Goal: Find contact information: Find contact information

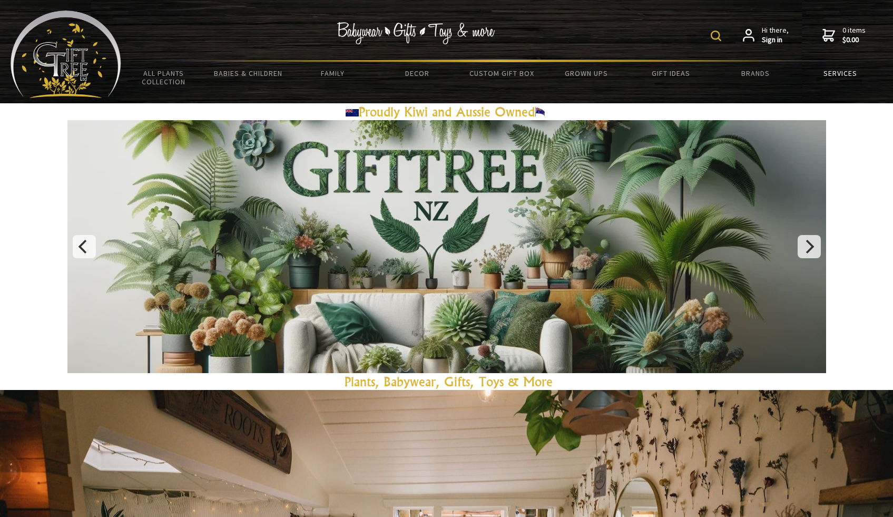
click at [856, 71] on link "Services" at bounding box center [841, 73] width 85 height 22
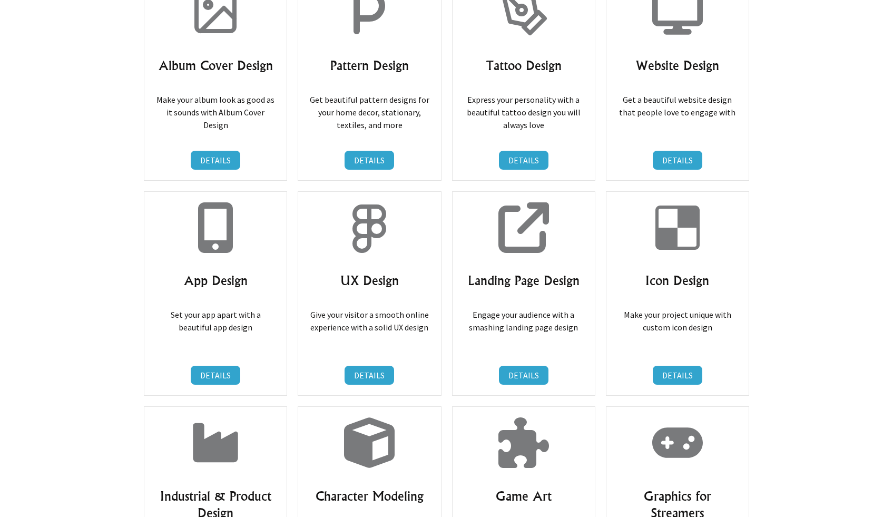
scroll to position [1474, 0]
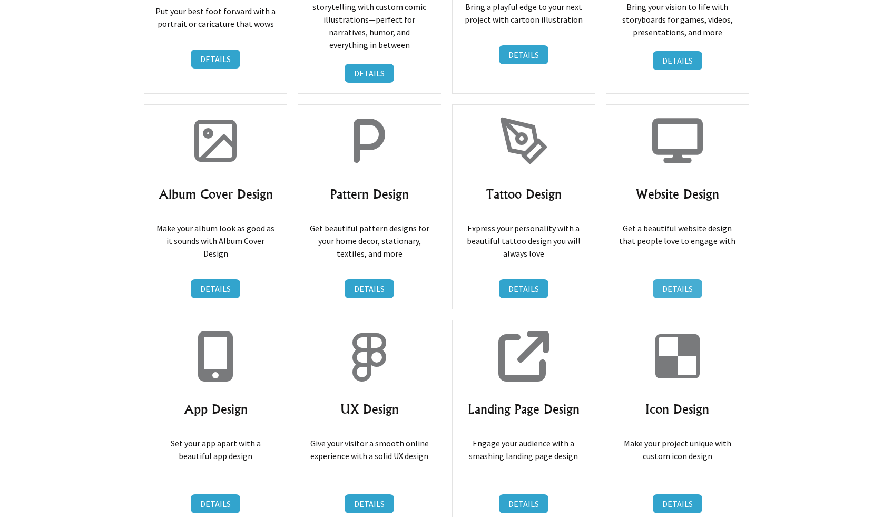
click at [681, 279] on link "DETAILS" at bounding box center [678, 288] width 50 height 19
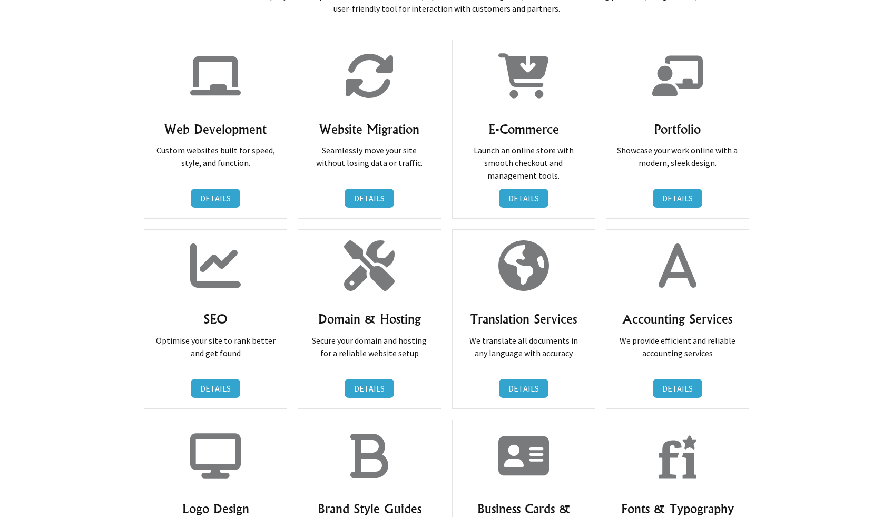
scroll to position [0, 0]
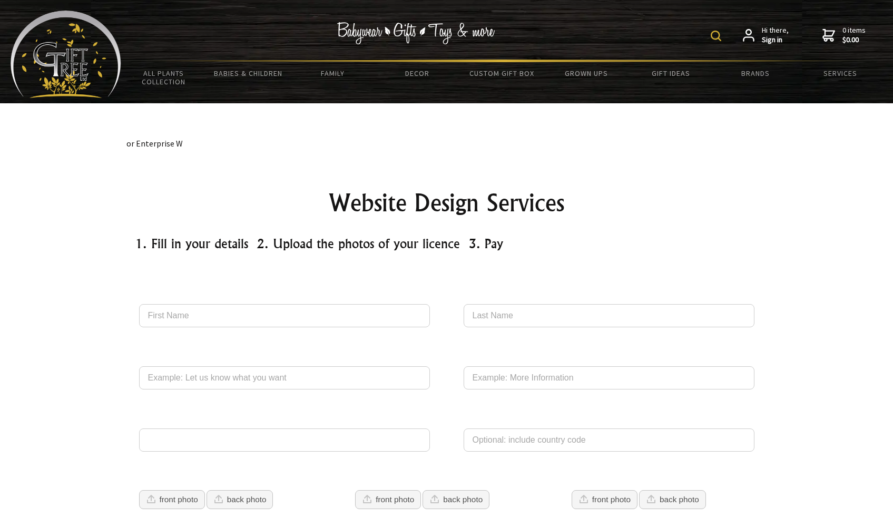
click at [59, 54] on img at bounding box center [66, 54] width 111 height 87
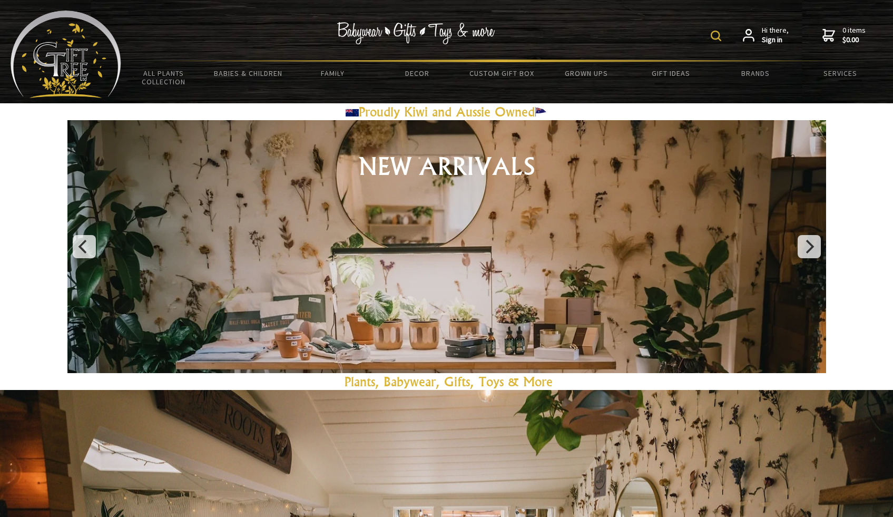
drag, startPoint x: 383, startPoint y: 33, endPoint x: 369, endPoint y: 34, distance: 13.7
click at [383, 33] on img at bounding box center [416, 33] width 158 height 22
click at [61, 44] on img at bounding box center [66, 54] width 111 height 87
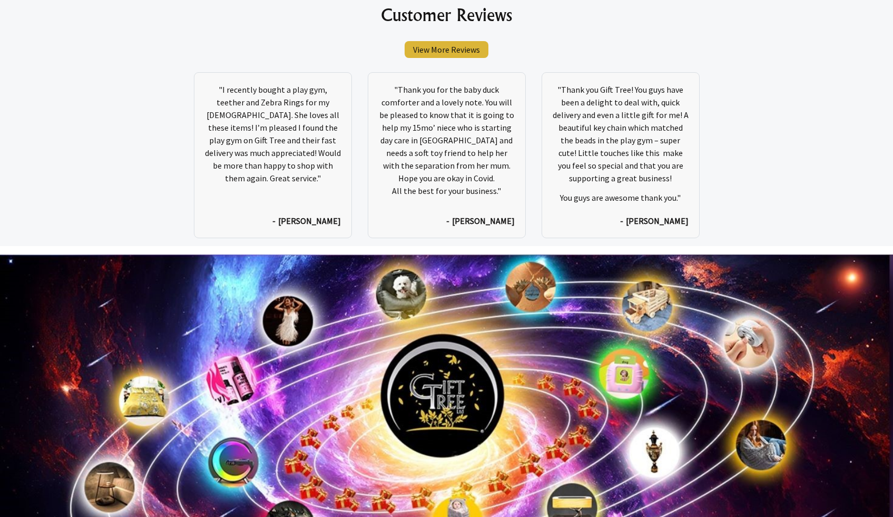
scroll to position [5640, 0]
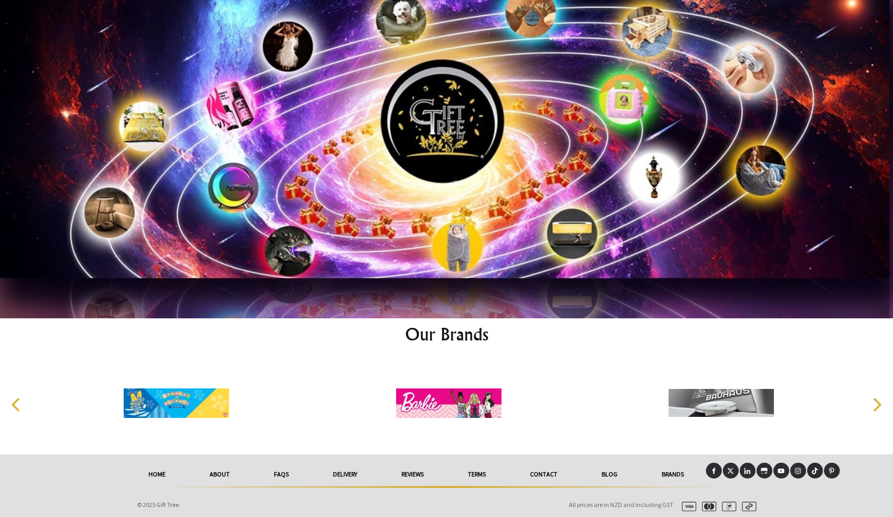
click at [544, 468] on link "Contact" at bounding box center [544, 474] width 72 height 23
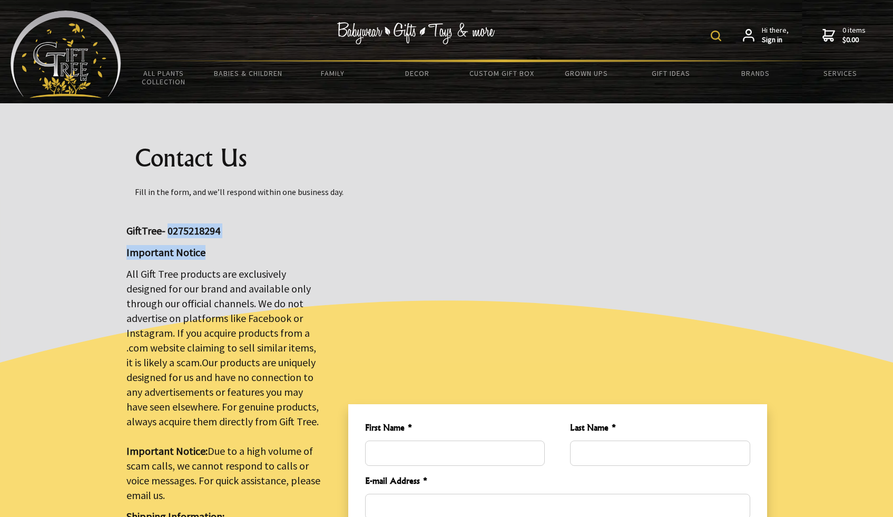
drag, startPoint x: 167, startPoint y: 229, endPoint x: 275, endPoint y: 248, distance: 109.6
click at [307, 227] on p "GiftTree- 0275218294" at bounding box center [224, 230] width 197 height 15
drag, startPoint x: 165, startPoint y: 228, endPoint x: 242, endPoint y: 238, distance: 78.2
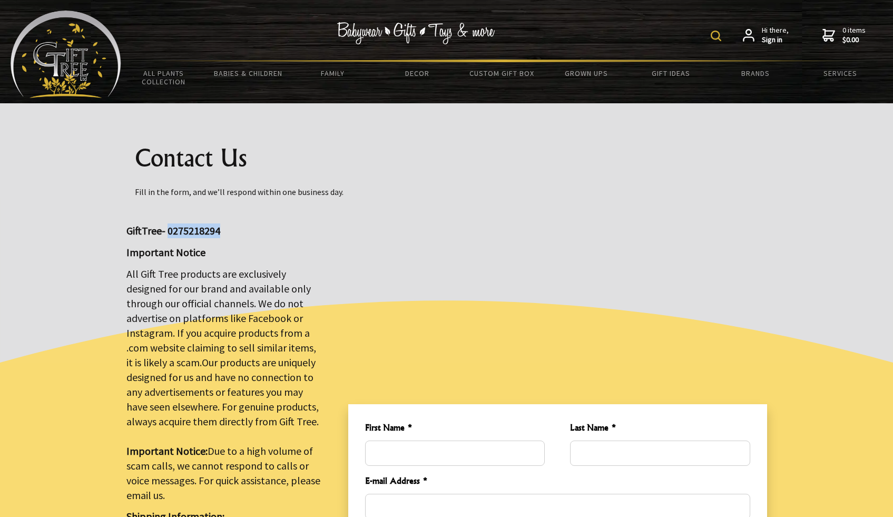
drag, startPoint x: 219, startPoint y: 231, endPoint x: 167, endPoint y: 230, distance: 52.2
click at [166, 230] on p "GiftTree- 0275218294" at bounding box center [224, 230] width 197 height 15
copy big "0275218294"
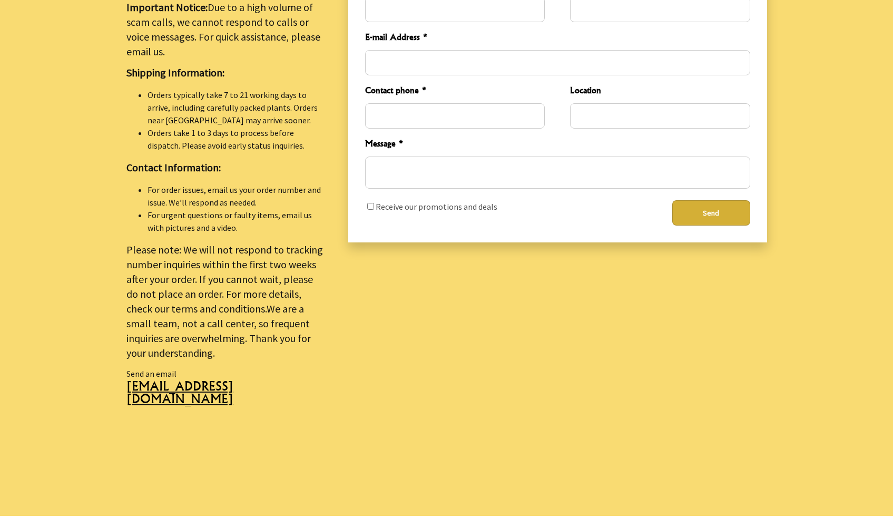
scroll to position [652, 0]
